Goal: Find specific fact: Find specific fact

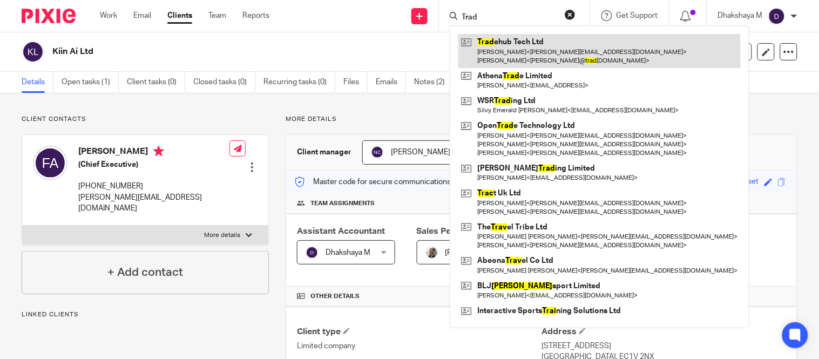
type input "Trad"
click at [503, 48] on link at bounding box center [599, 50] width 282 height 33
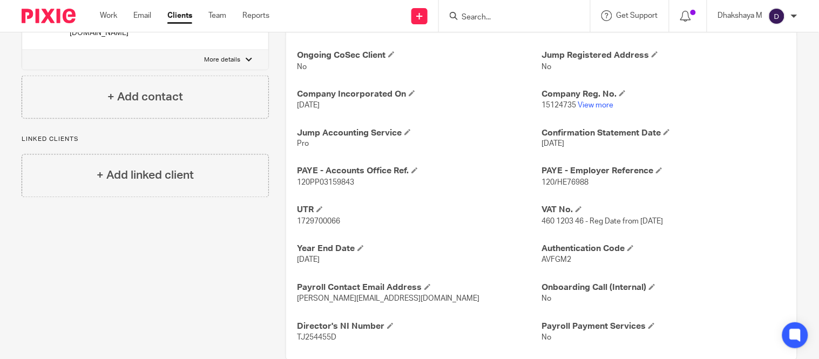
scroll to position [404, 0]
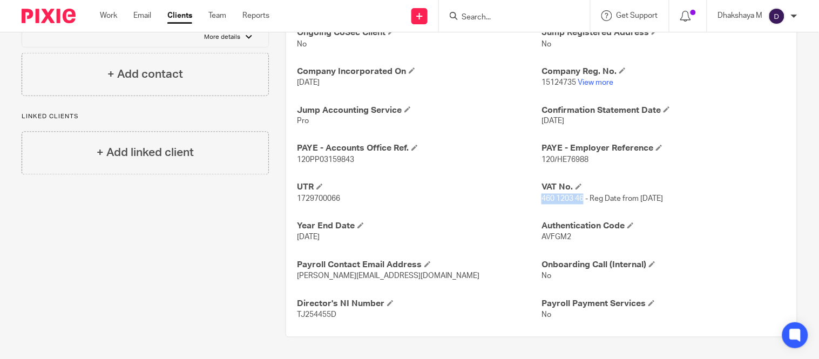
drag, startPoint x: 536, startPoint y: 198, endPoint x: 578, endPoint y: 198, distance: 42.1
click at [578, 198] on span "460 1203 46 - Reg Date from 08/09/2023" at bounding box center [602, 199] width 121 height 8
copy span "460 1203 46"
click at [592, 82] on link "View more" at bounding box center [596, 83] width 36 height 8
